Goal: Obtain resource: Download file/media

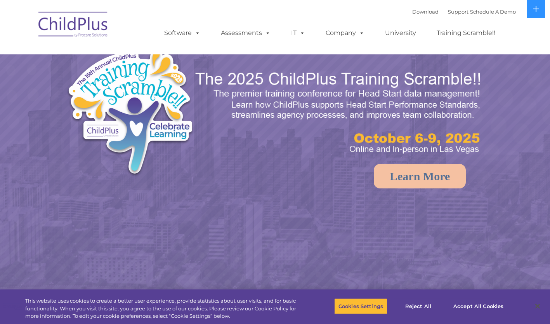
select select "MEDIUM"
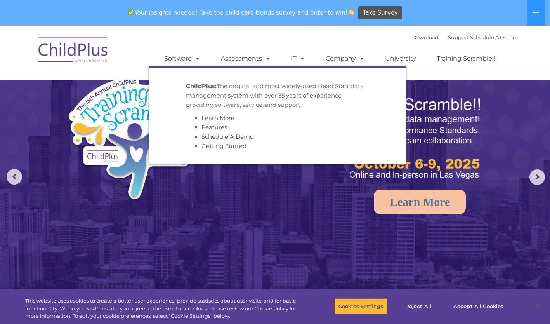
click at [187, 61] on link "Software" at bounding box center [182, 59] width 52 height 16
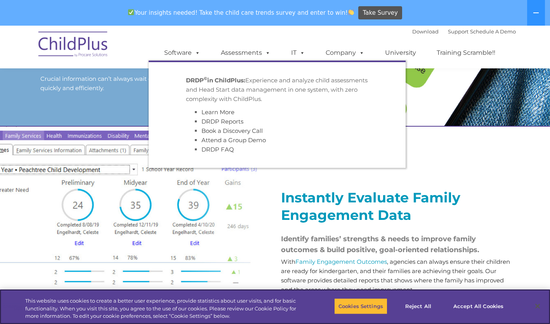
scroll to position [707, 0]
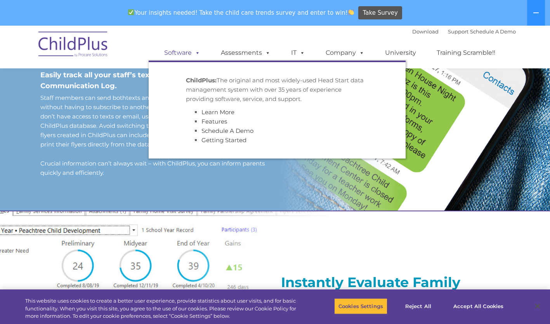
click at [187, 56] on link "Software" at bounding box center [182, 53] width 52 height 16
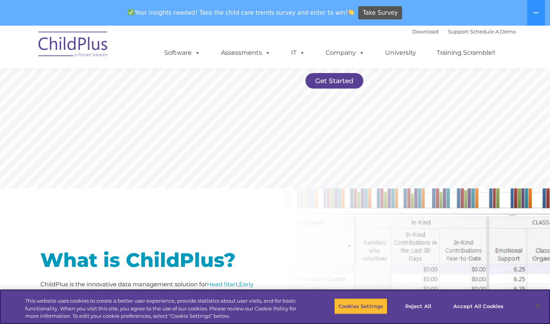
scroll to position [219, 0]
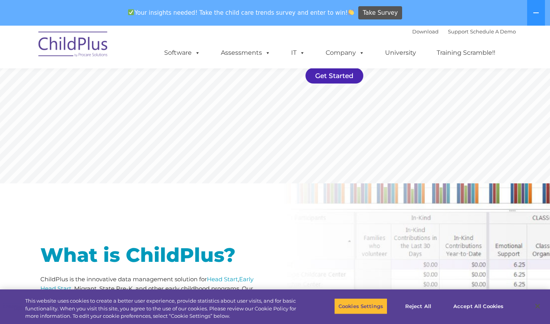
click at [333, 81] on link "Get Started" at bounding box center [335, 76] width 58 height 16
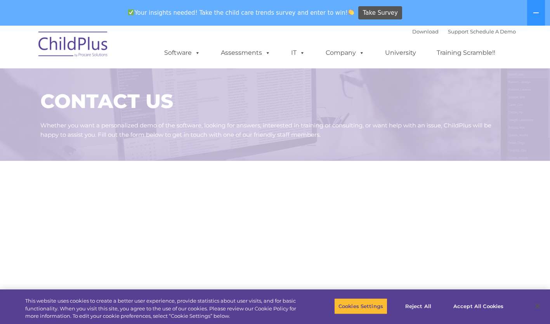
select select "MEDIUM"
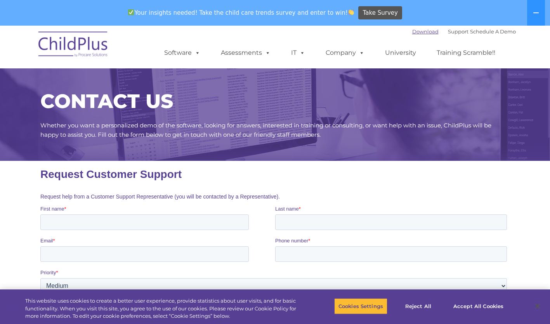
click at [419, 30] on link "Download" at bounding box center [425, 31] width 26 height 6
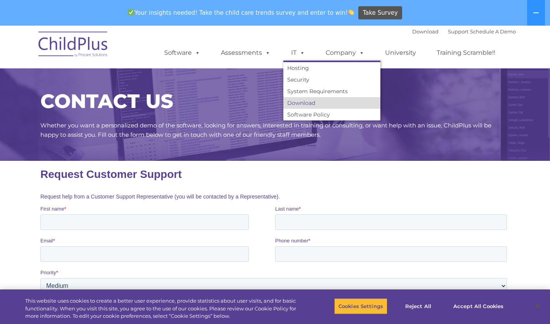
click at [299, 105] on link "Download" at bounding box center [331, 103] width 97 height 12
